Goal: Information Seeking & Learning: Learn about a topic

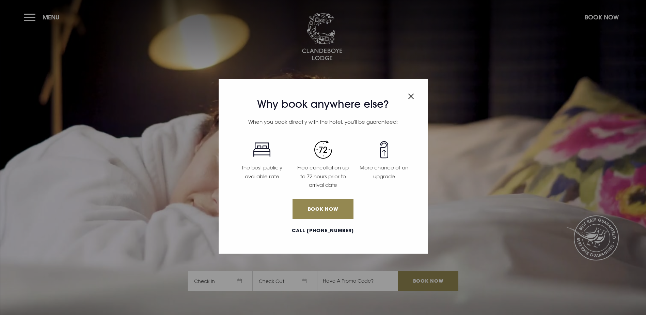
drag, startPoint x: 408, startPoint y: 96, endPoint x: 404, endPoint y: 94, distance: 4.4
click at [408, 96] on img "Close modal" at bounding box center [411, 96] width 6 height 6
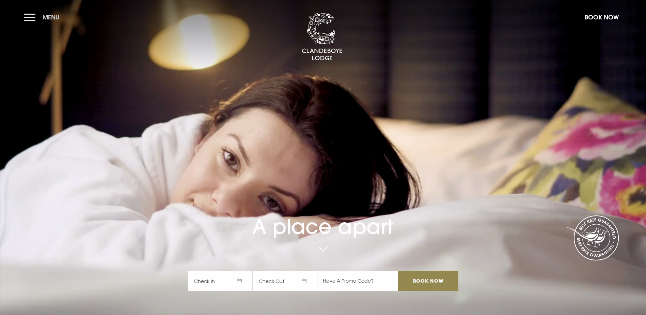
click at [34, 16] on button "Menu" at bounding box center [43, 17] width 39 height 15
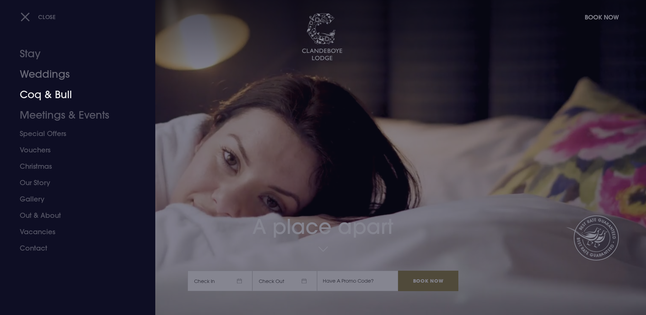
click at [48, 98] on link "Coq & Bull" at bounding box center [74, 94] width 108 height 20
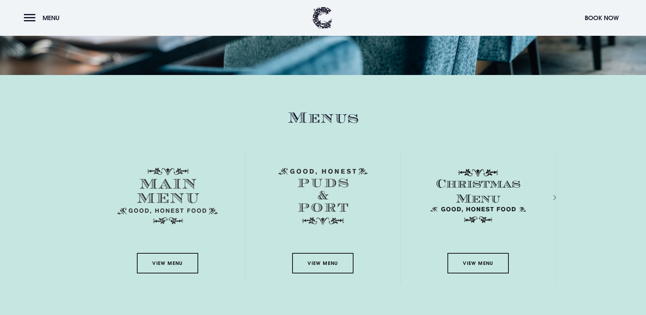
scroll to position [1226, 0]
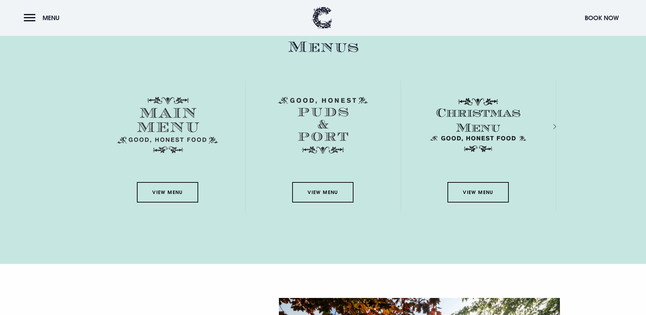
click at [165, 135] on div "View Menu" at bounding box center [167, 146] width 155 height 132
click at [170, 182] on link "View Menu" at bounding box center [167, 192] width 61 height 20
